Goal: Task Accomplishment & Management: Manage account settings

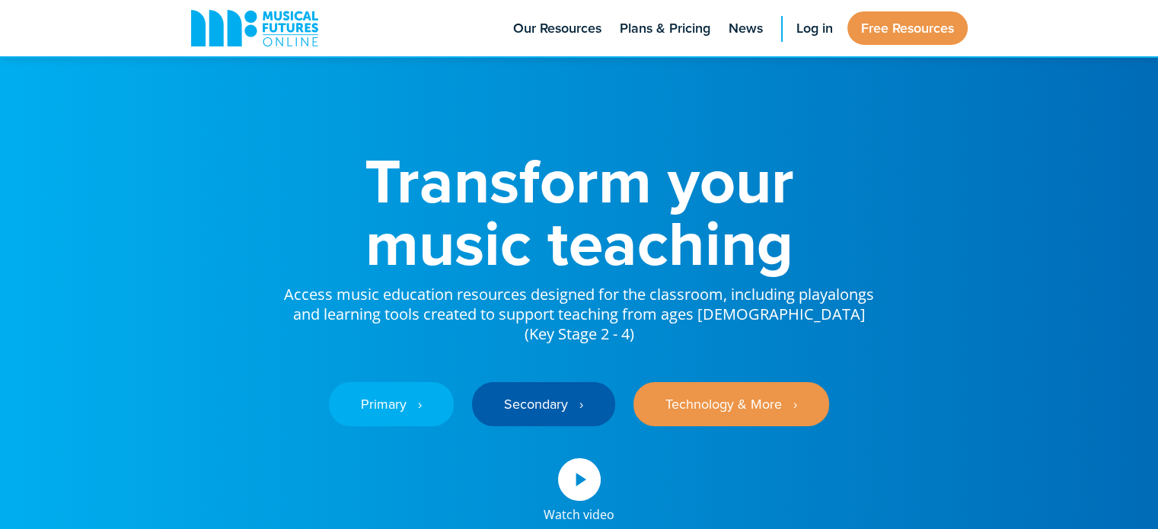
click at [800, 69] on div "Transform your music teaching Access music education resources designed for the…" at bounding box center [579, 321] width 807 height 643
click at [814, 21] on span "Log in" at bounding box center [814, 28] width 37 height 21
click at [822, 29] on span "Log in" at bounding box center [814, 28] width 37 height 21
